Goal: Check status: Check status

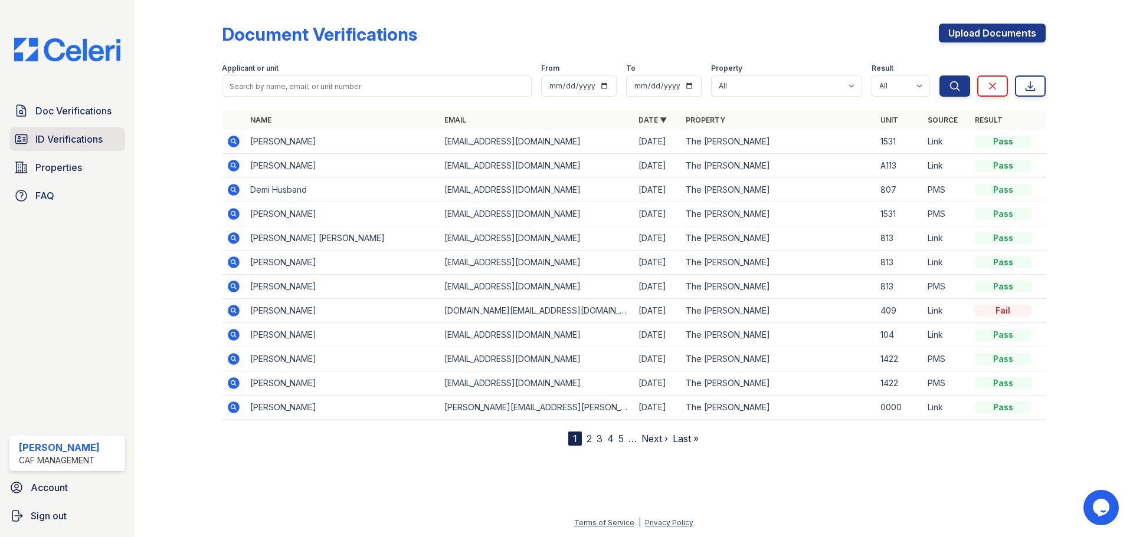
click at [62, 142] on span "ID Verifications" at bounding box center [68, 139] width 67 height 14
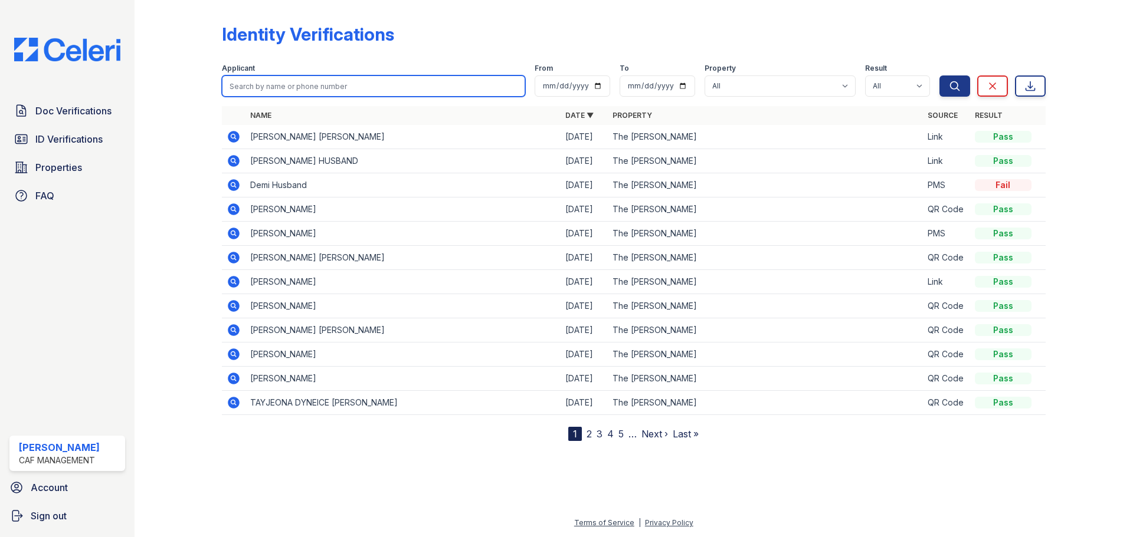
click at [287, 85] on input "search" at bounding box center [373, 86] width 303 height 21
type input "oscar"
click at [939, 76] on button "Search" at bounding box center [954, 86] width 31 height 21
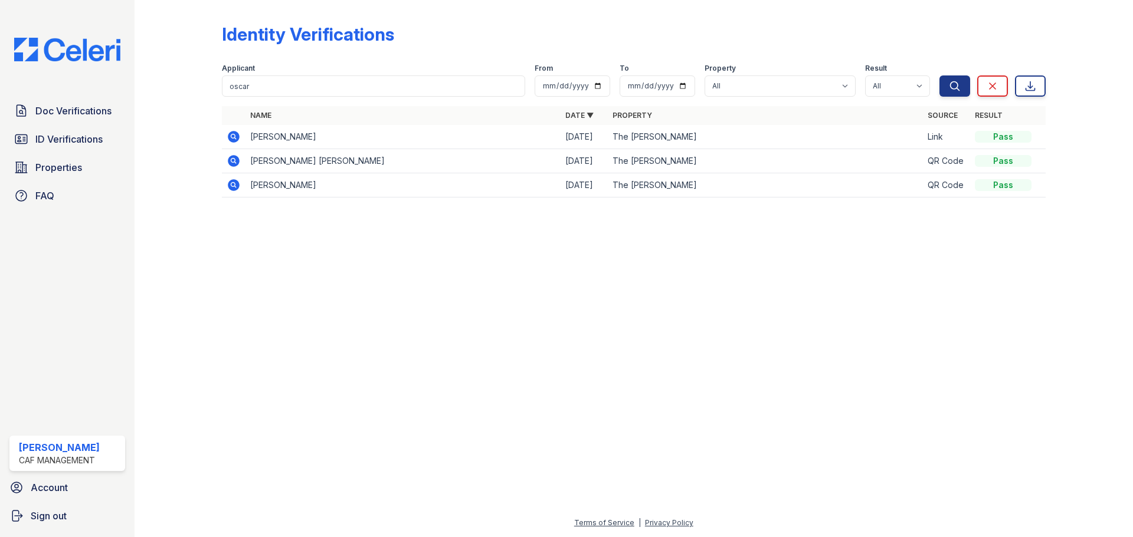
click at [227, 135] on icon at bounding box center [234, 137] width 14 height 14
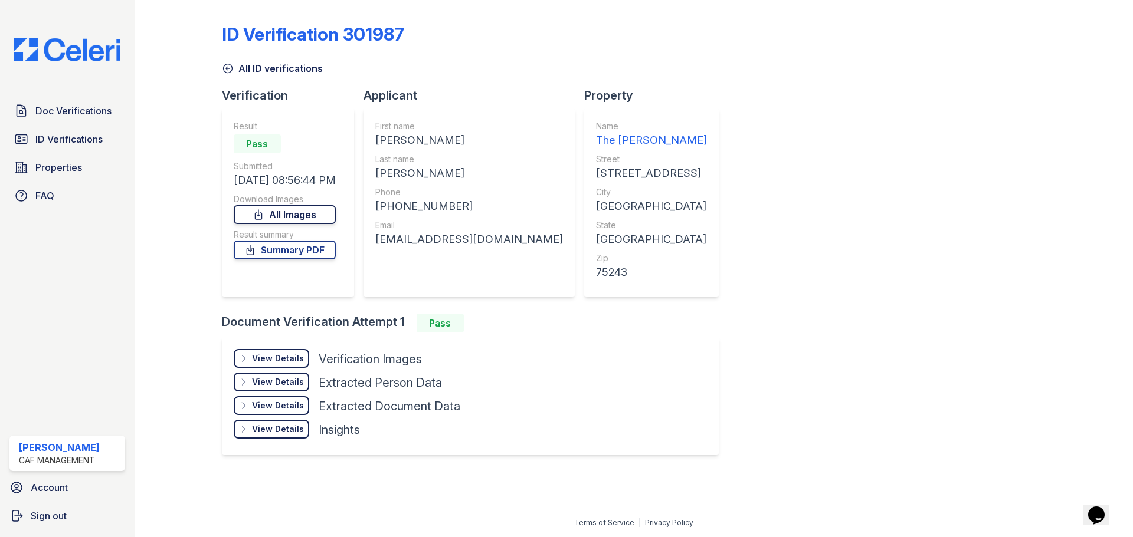
click at [304, 219] on link "All Images" at bounding box center [285, 214] width 102 height 19
